Goal: Task Accomplishment & Management: Use online tool/utility

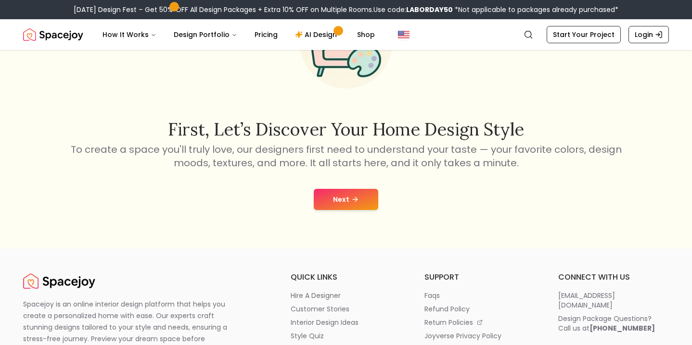
scroll to position [99, 0]
click at [343, 201] on button "Next" at bounding box center [346, 200] width 64 height 21
